Goal: Information Seeking & Learning: Learn about a topic

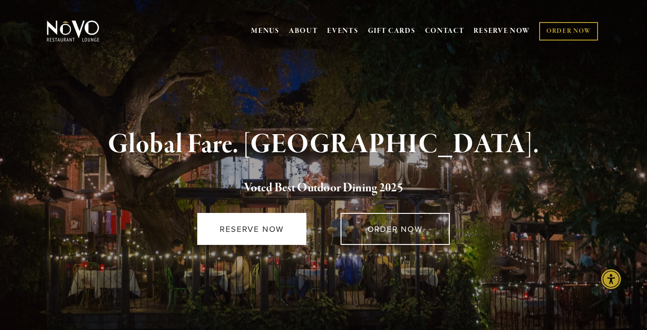
click at [247, 227] on link "RESERVE NOW" at bounding box center [251, 229] width 109 height 32
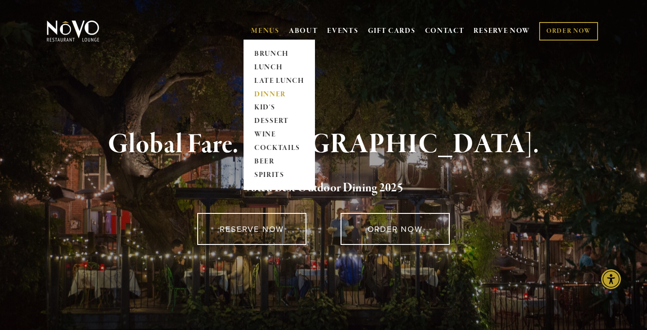
click at [267, 91] on link "DINNER" at bounding box center [279, 94] width 56 height 13
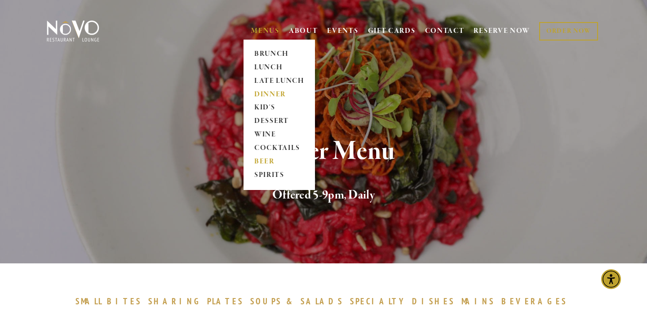
click at [259, 161] on link "BEER" at bounding box center [279, 161] width 56 height 13
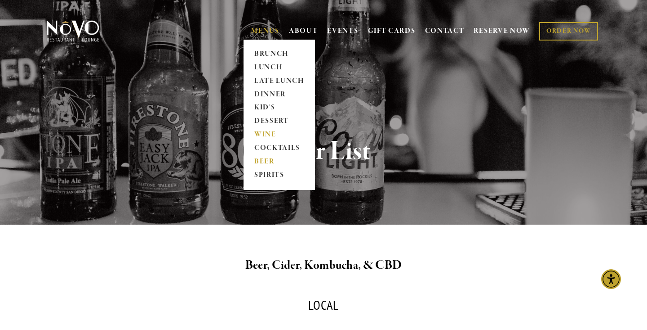
click at [263, 133] on link "WINE" at bounding box center [279, 134] width 56 height 13
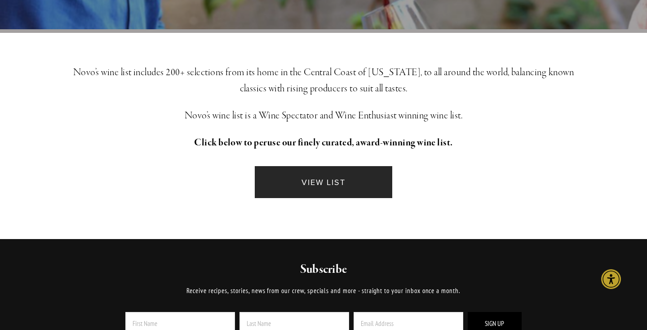
scroll to position [212, 0]
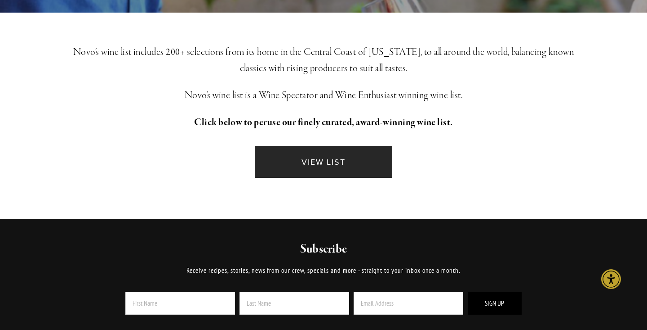
click at [325, 162] on link "VIEW LIST" at bounding box center [324, 162] width 138 height 32
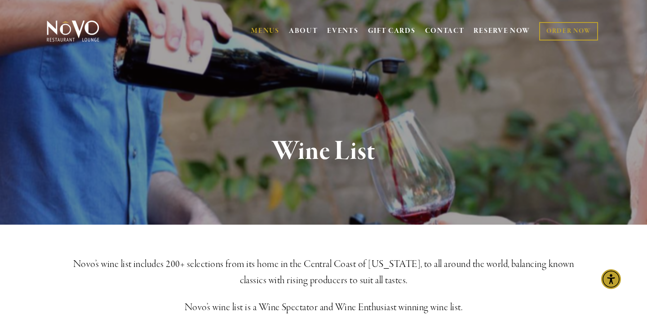
scroll to position [0, 0]
